Goal: Information Seeking & Learning: Check status

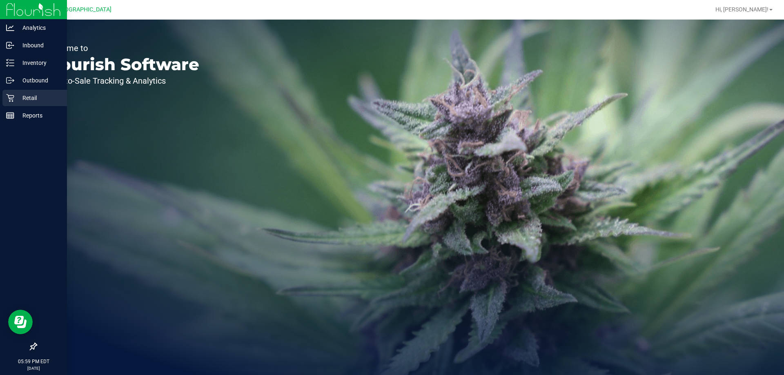
click at [13, 93] on div "Retail" at bounding box center [34, 98] width 64 height 16
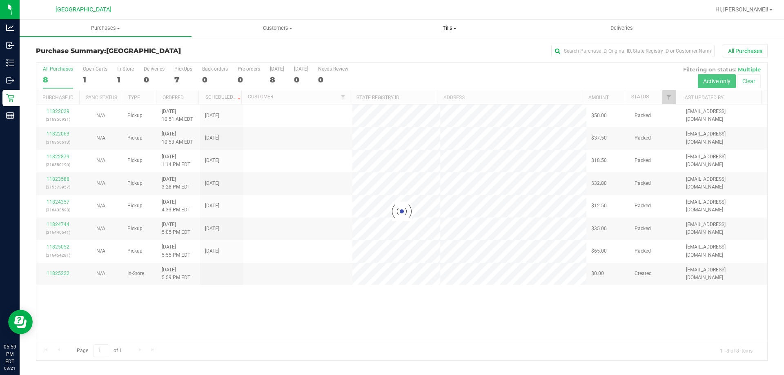
click at [437, 28] on span "Tills" at bounding box center [449, 27] width 171 height 7
click at [409, 46] on span "Manage tills" at bounding box center [390, 49] width 55 height 7
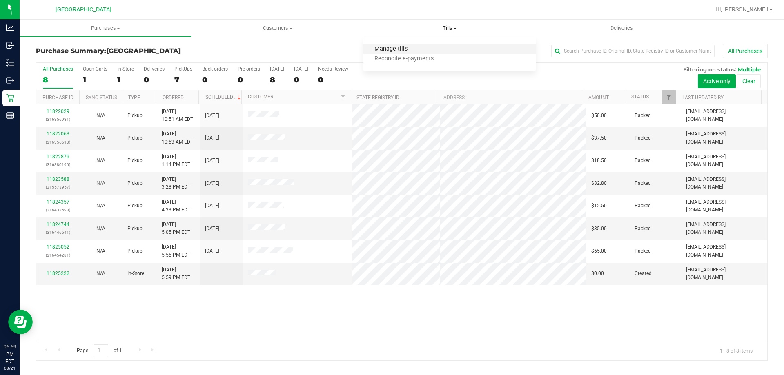
click at [407, 49] on span "Manage tills" at bounding box center [390, 49] width 55 height 7
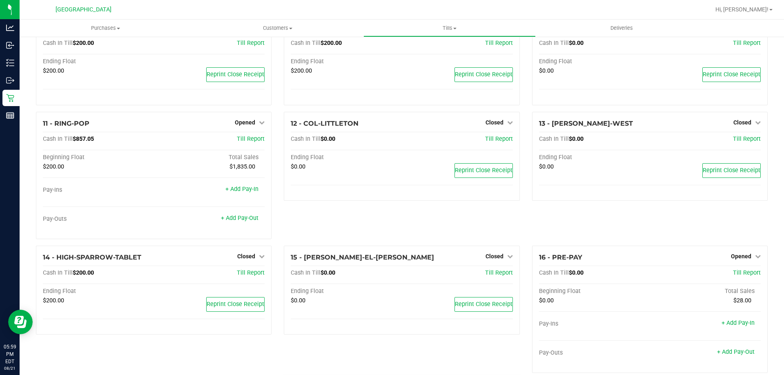
scroll to position [281, 0]
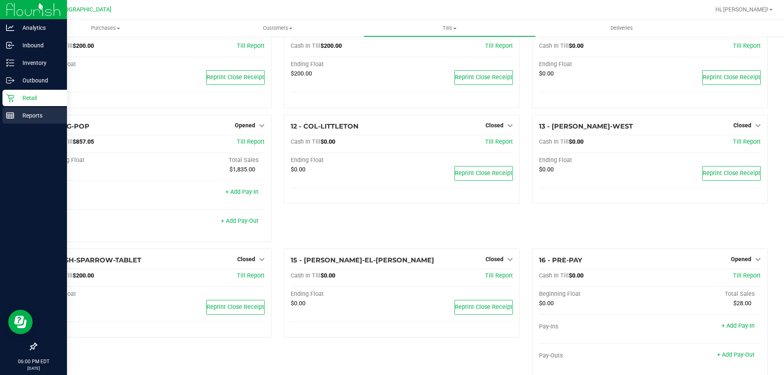
click at [19, 116] on p "Reports" at bounding box center [38, 116] width 49 height 10
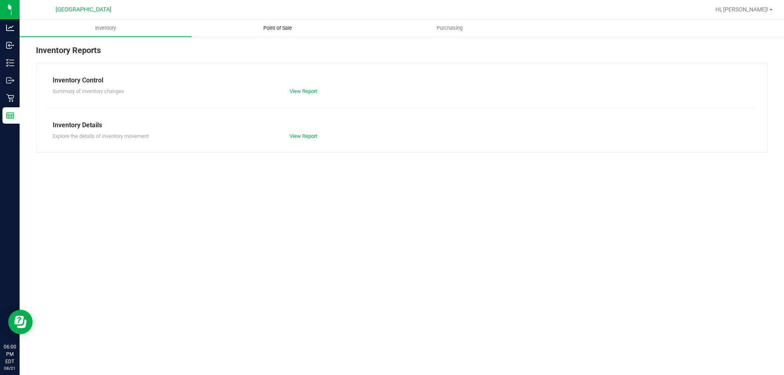
click at [278, 31] on span "Point of Sale" at bounding box center [277, 27] width 51 height 7
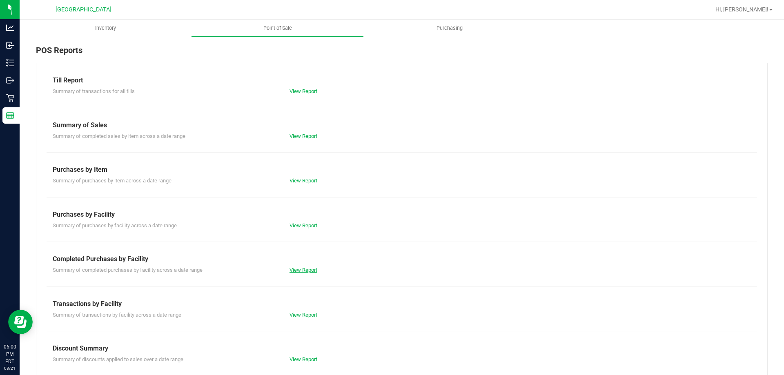
click at [306, 271] on link "View Report" at bounding box center [303, 270] width 28 height 6
